Goal: Information Seeking & Learning: Learn about a topic

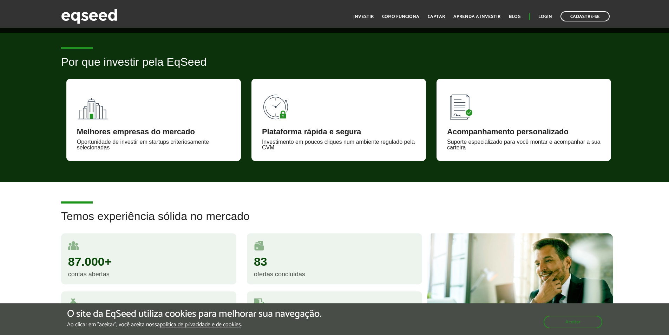
drag, startPoint x: 245, startPoint y: 203, endPoint x: 239, endPoint y: 200, distance: 6.9
click at [239, 200] on article "Temos experiência sólida no mercado 87.000+ contas abertas 83 ofertas concluída…" at bounding box center [334, 279] width 669 height 195
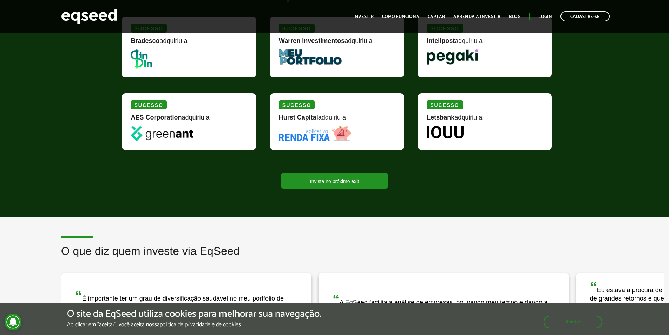
scroll to position [562, 0]
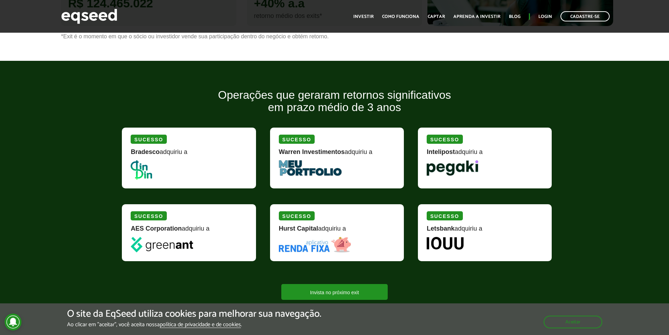
click at [241, 188] on div "Sucesso Bradesco adquiriu a" at bounding box center [189, 158] width 134 height 61
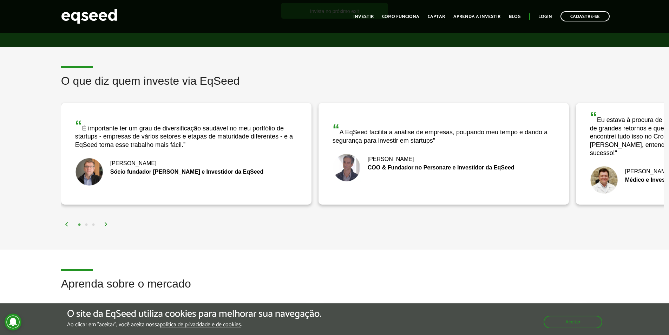
drag, startPoint x: 384, startPoint y: 174, endPoint x: 260, endPoint y: 170, distance: 124.4
click at [333, 170] on div "Bruno Rodrigues COO & Fundador no Personare e Investidor da EqSeed" at bounding box center [444, 168] width 222 height 28
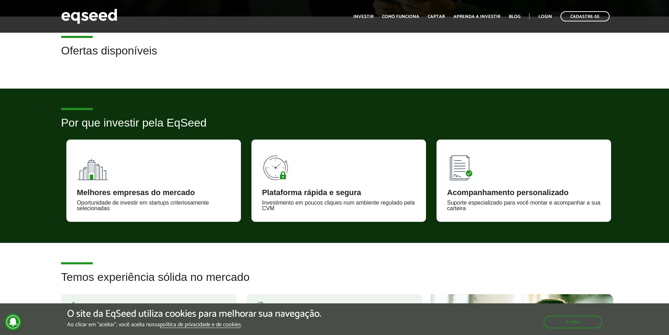
scroll to position [0, 0]
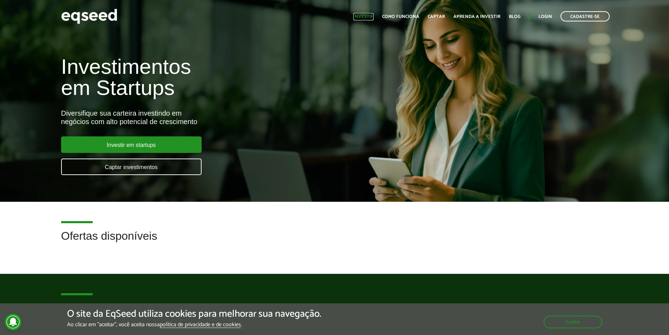
click at [365, 16] on link "Investir" at bounding box center [363, 16] width 20 height 5
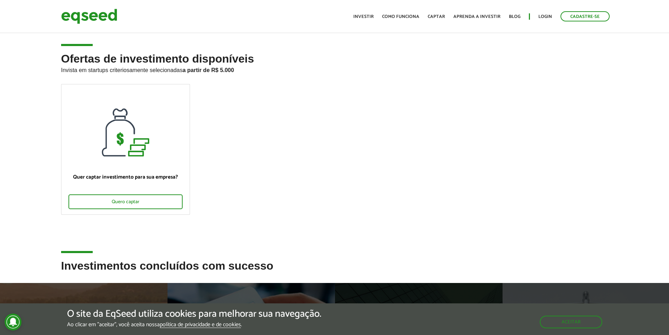
click at [164, 72] on p "Invista em startups criteriosamente selecionadas a partir de R$ 5.000" at bounding box center [334, 69] width 547 height 8
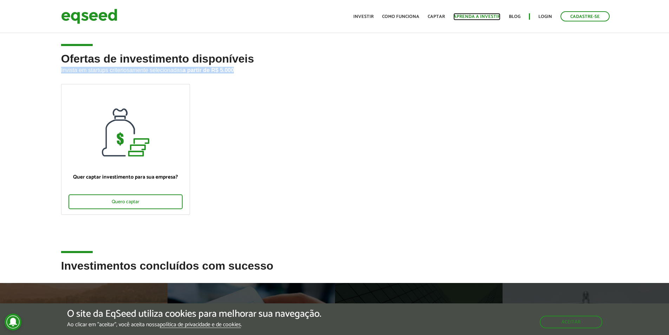
click at [464, 15] on link "Aprenda a investir" at bounding box center [477, 16] width 47 height 5
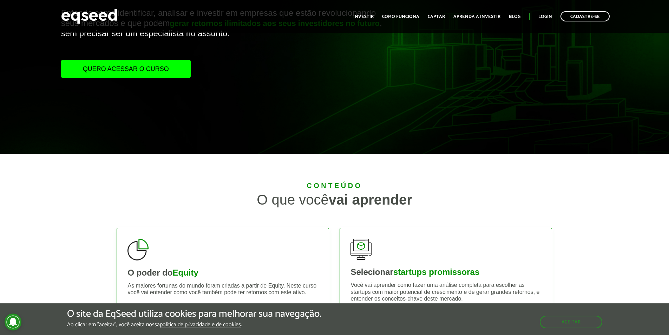
scroll to position [246, 0]
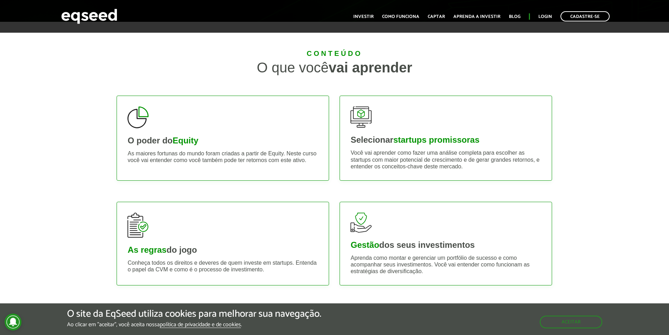
drag, startPoint x: 343, startPoint y: 225, endPoint x: 337, endPoint y: 226, distance: 6.4
click at [337, 226] on div "Gestão dos seus investimentos Aprenda como montar e gerenciar um portfólio de s…" at bounding box center [445, 243] width 223 height 105
